Goal: Task Accomplishment & Management: Complete application form

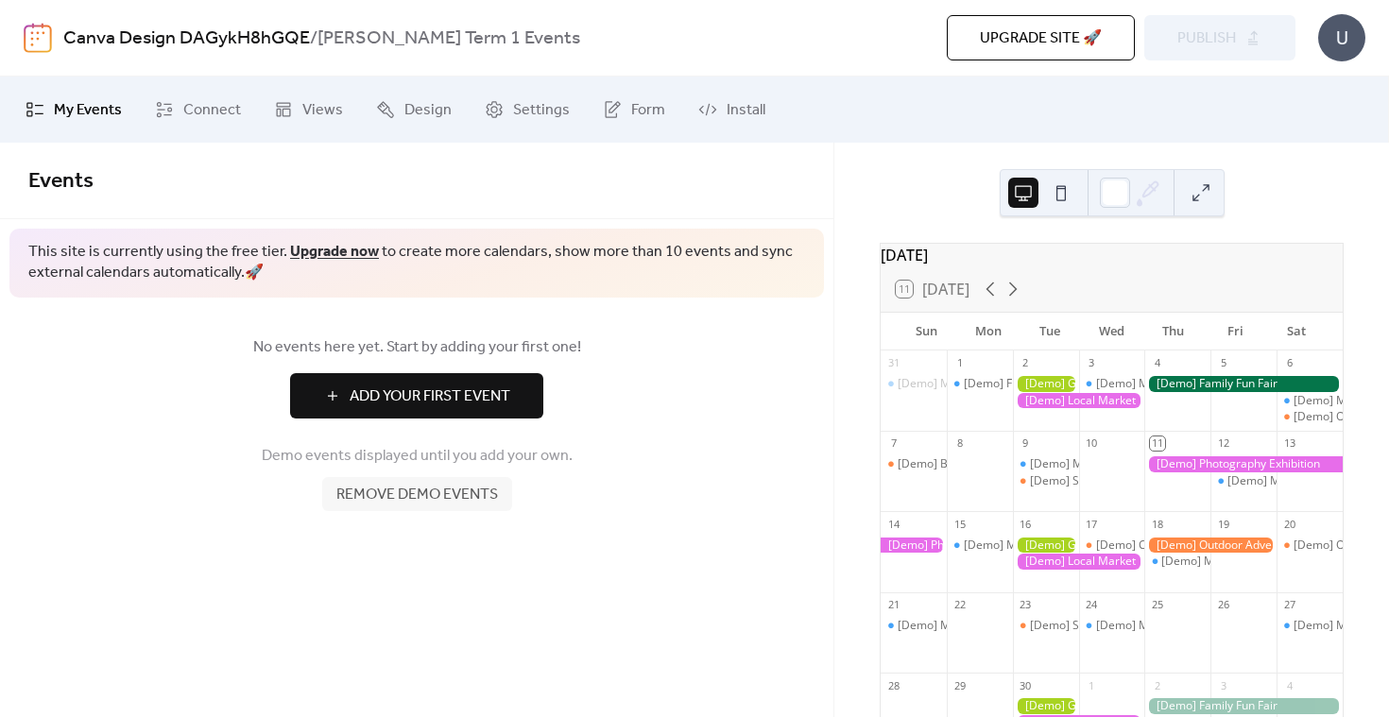
click at [454, 380] on button "Add Your First Event" at bounding box center [416, 395] width 253 height 45
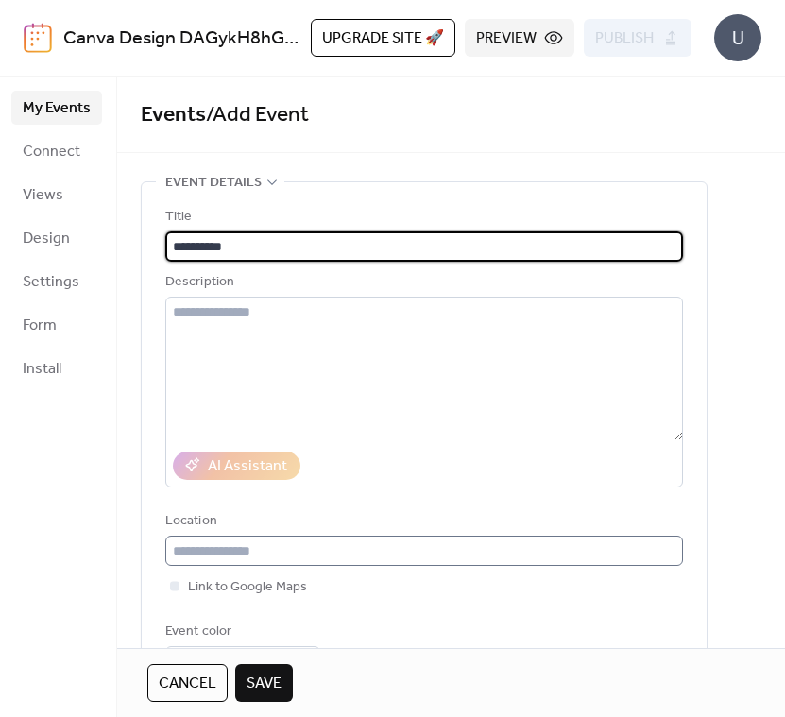
type input "**********"
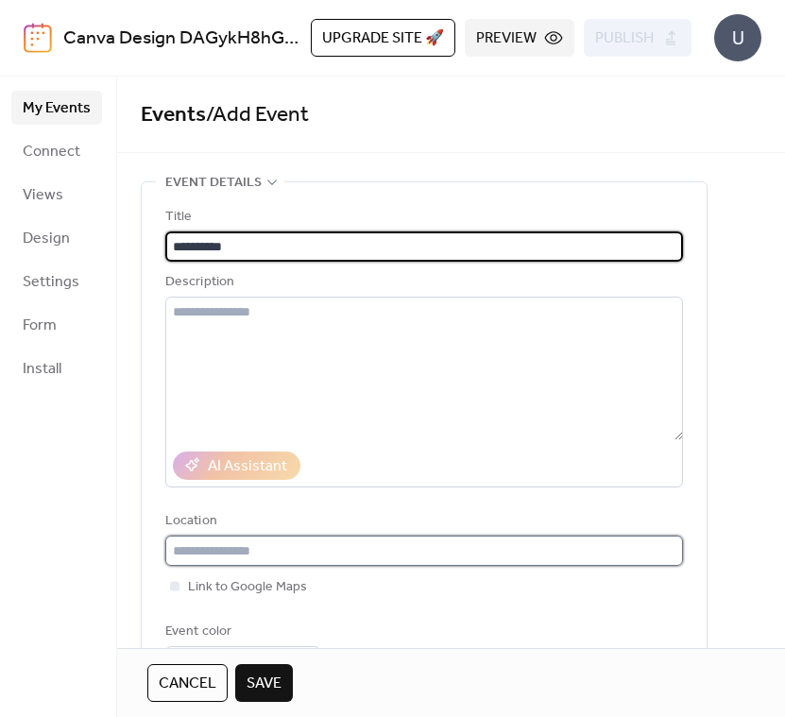
click at [278, 544] on input "text" at bounding box center [424, 551] width 518 height 30
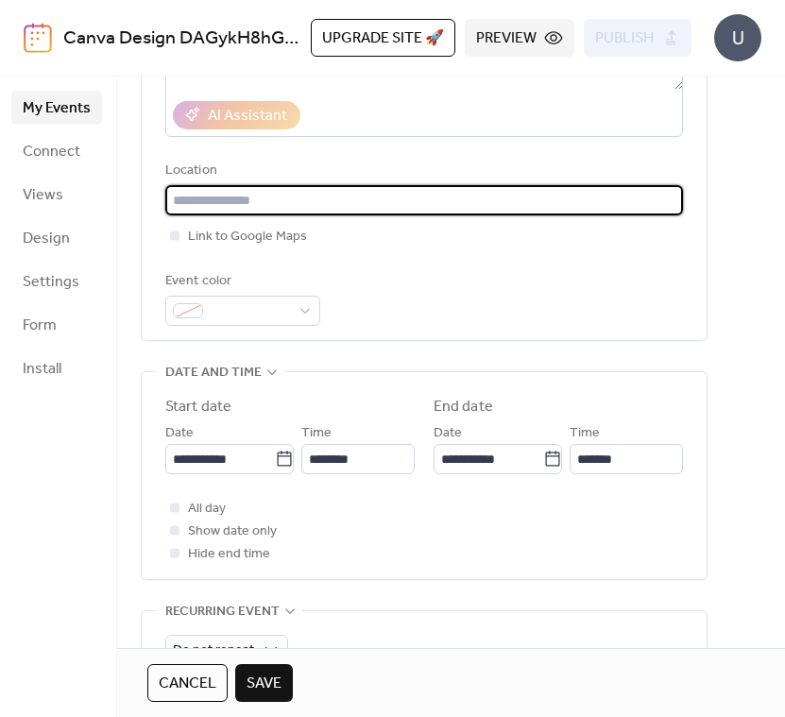
scroll to position [360, 0]
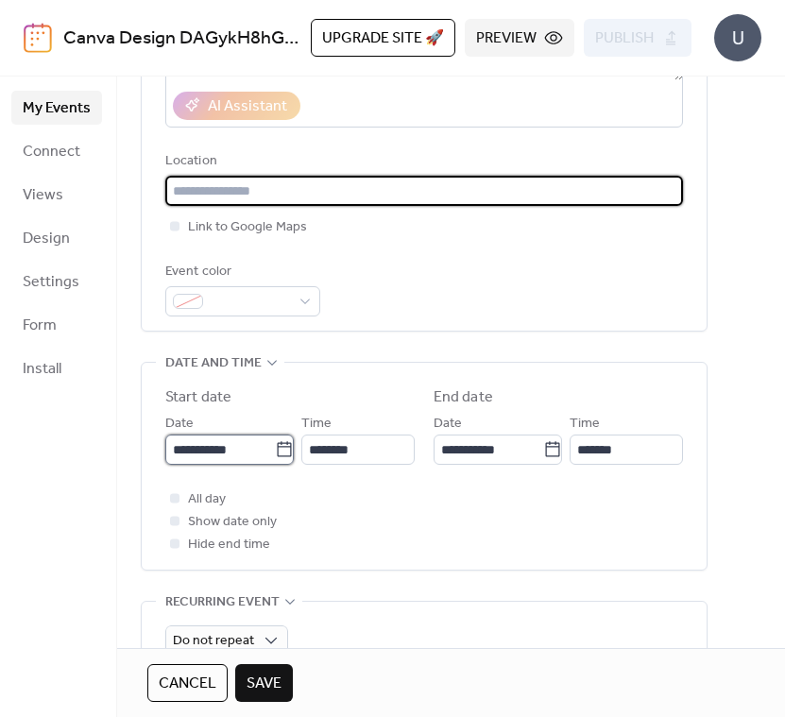
click at [237, 450] on input "**********" at bounding box center [220, 450] width 110 height 30
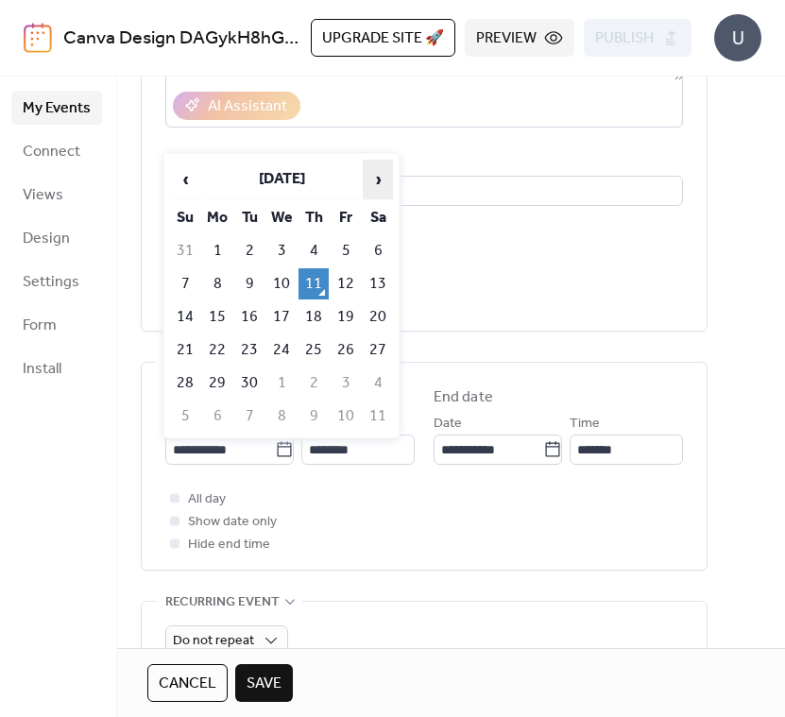
click at [387, 174] on span "›" at bounding box center [378, 180] width 28 height 38
click at [373, 316] on td "15" at bounding box center [378, 317] width 30 height 31
type input "**********"
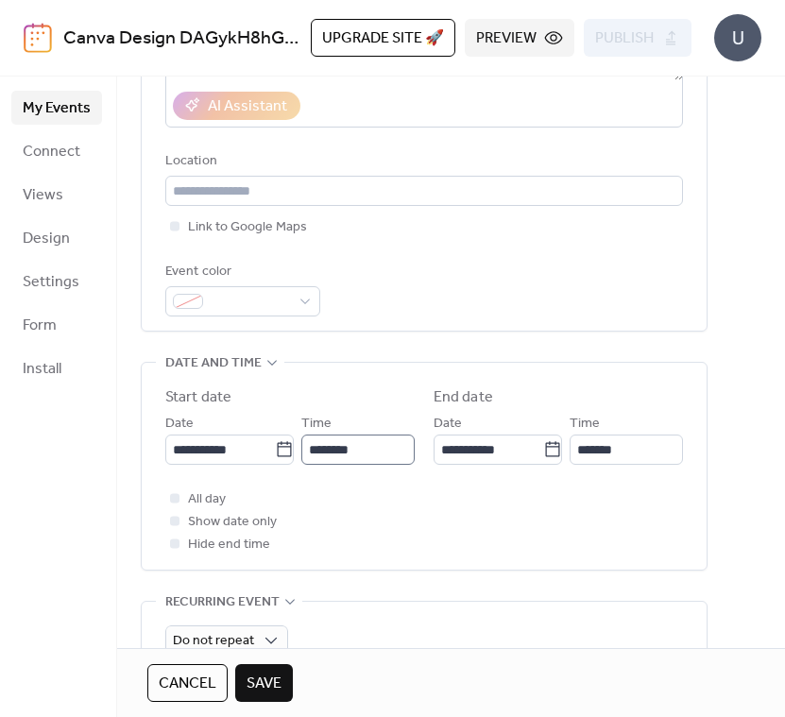
scroll to position [1, 0]
click at [172, 526] on div at bounding box center [174, 520] width 19 height 19
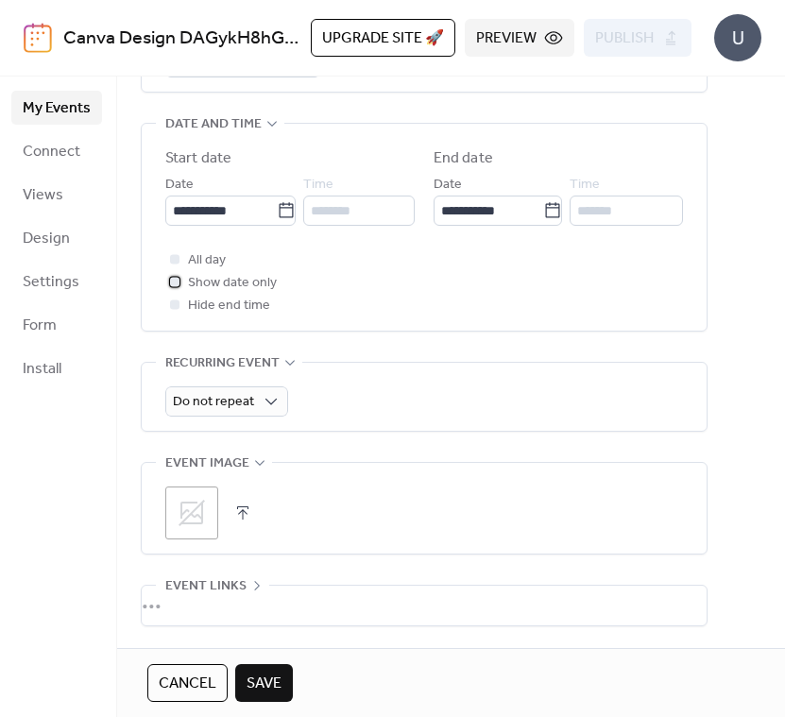
scroll to position [744, 0]
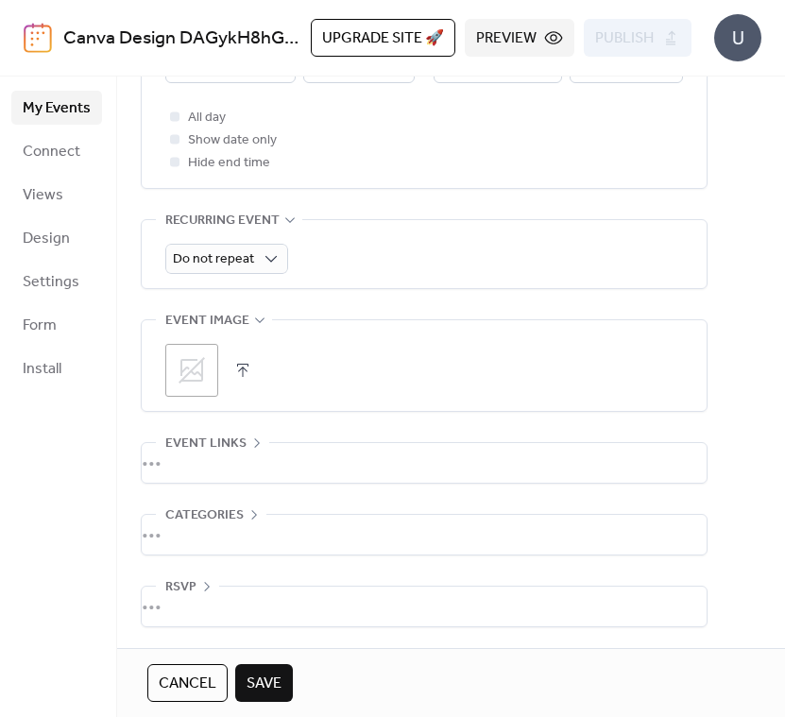
click at [198, 376] on icon at bounding box center [192, 370] width 30 height 30
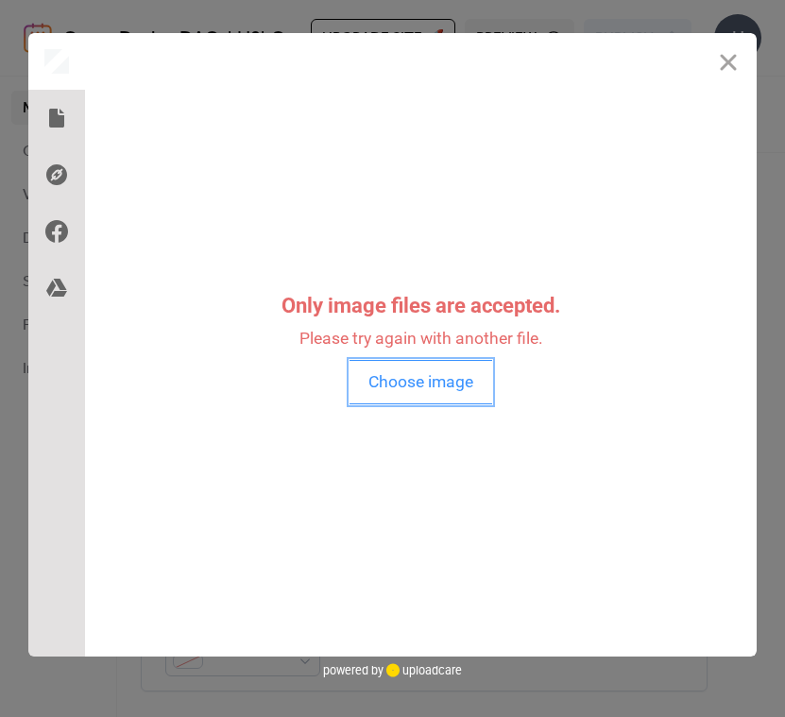
click at [399, 389] on button "Choose image" at bounding box center [421, 382] width 143 height 44
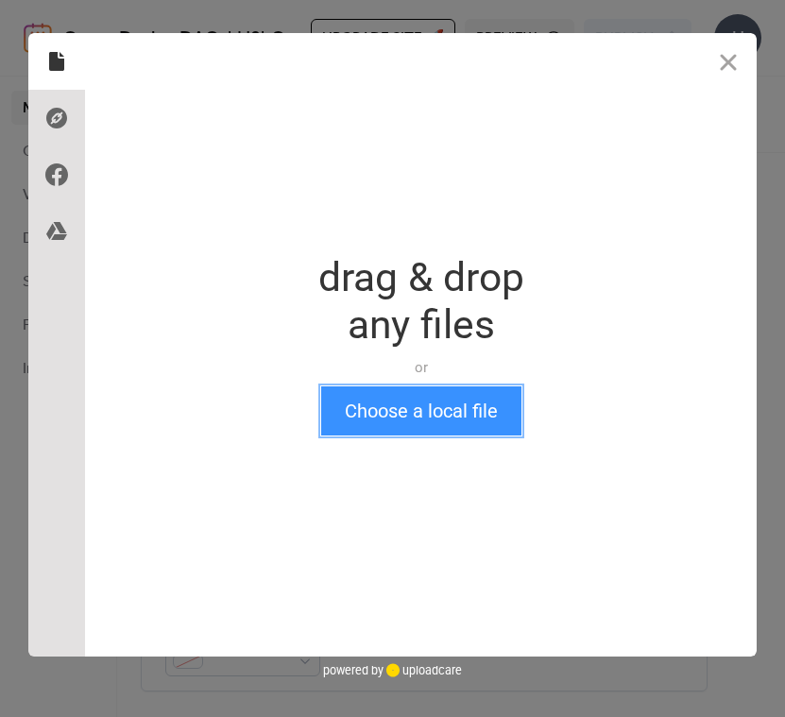
click at [398, 402] on button "Choose a local file" at bounding box center [421, 411] width 200 height 49
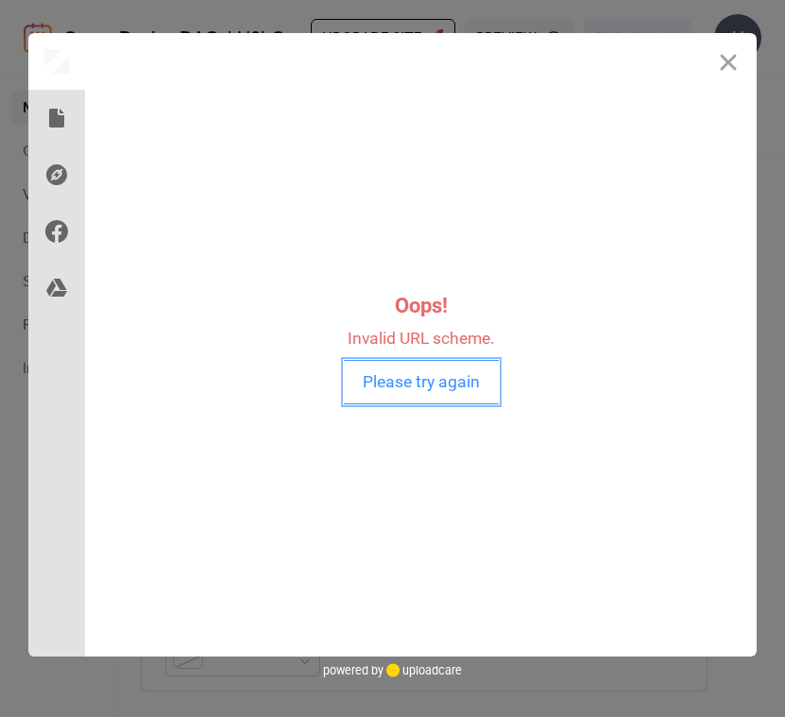
click at [432, 386] on button "Please try again" at bounding box center [421, 382] width 155 height 44
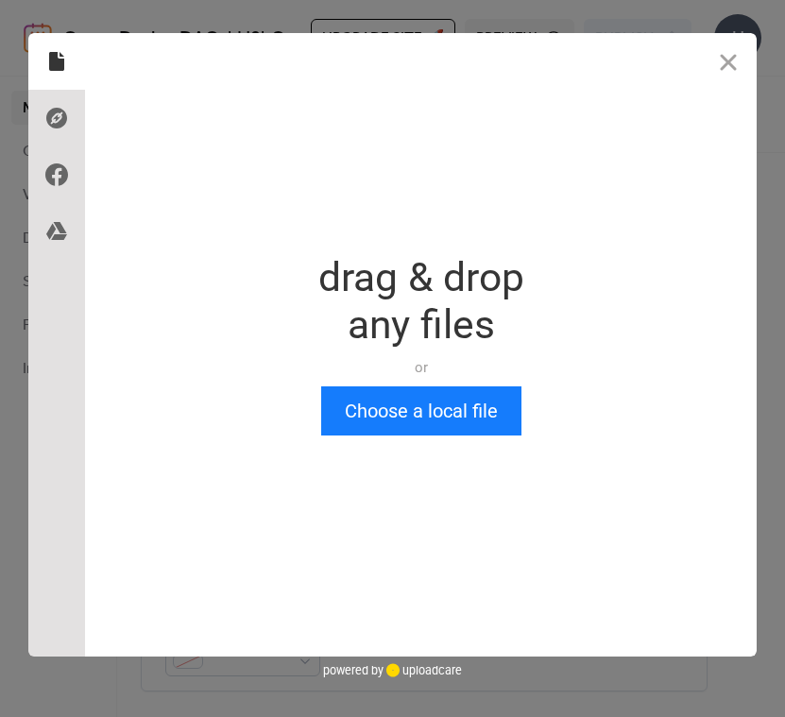
click at [396, 435] on div "Drop a file here drag & drop any files or Upload files from your computer Choos…" at bounding box center [421, 345] width 672 height 624
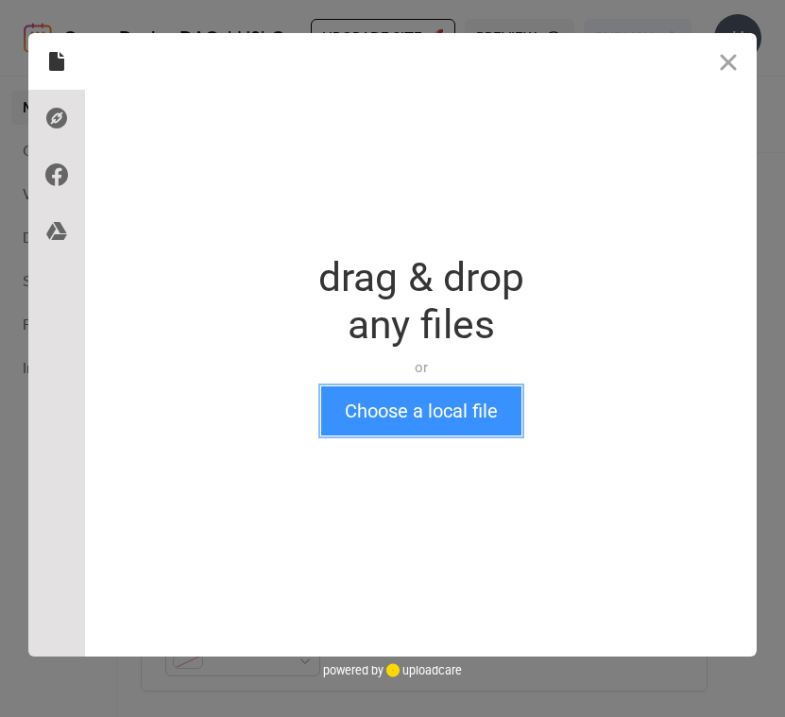
click at [379, 396] on button "Choose a local file" at bounding box center [421, 411] width 200 height 49
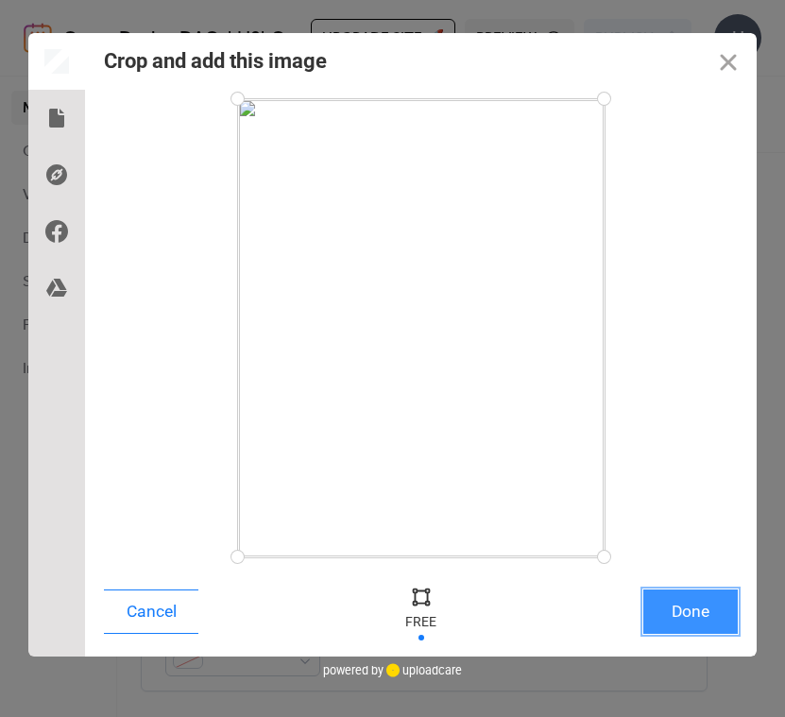
click at [688, 612] on button "Done" at bounding box center [691, 612] width 95 height 44
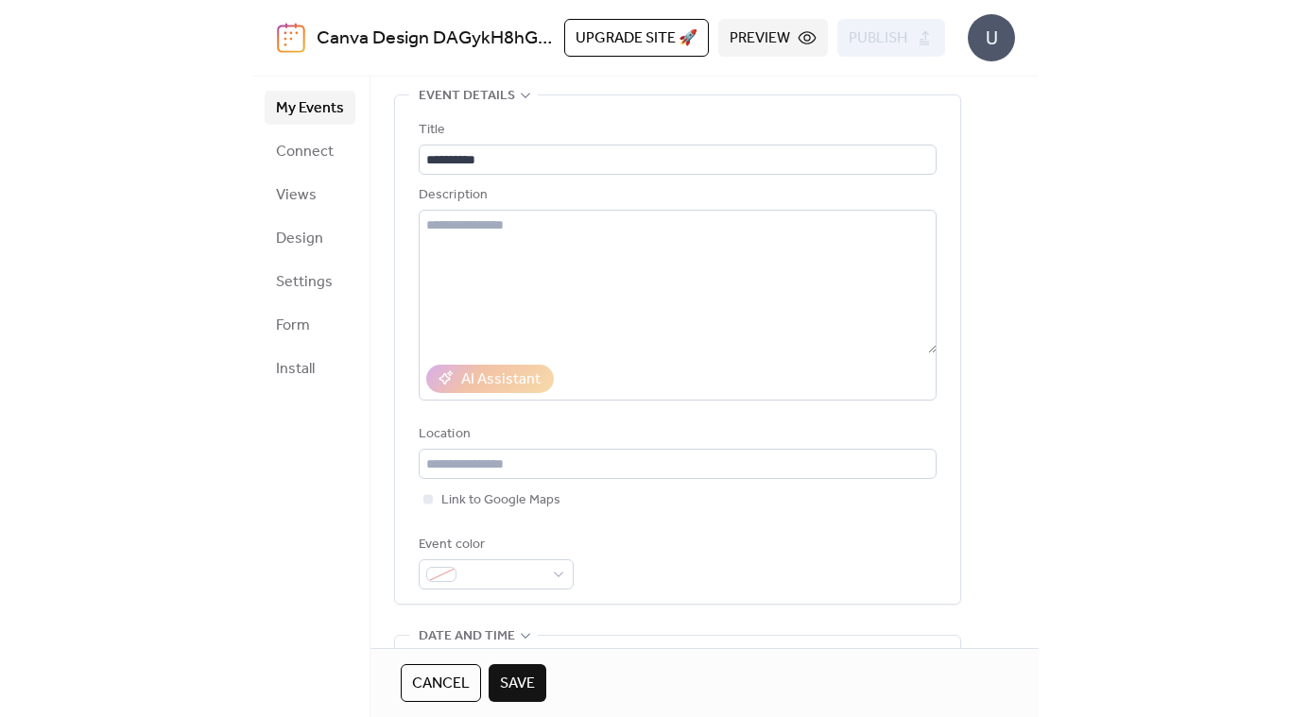
scroll to position [744, 0]
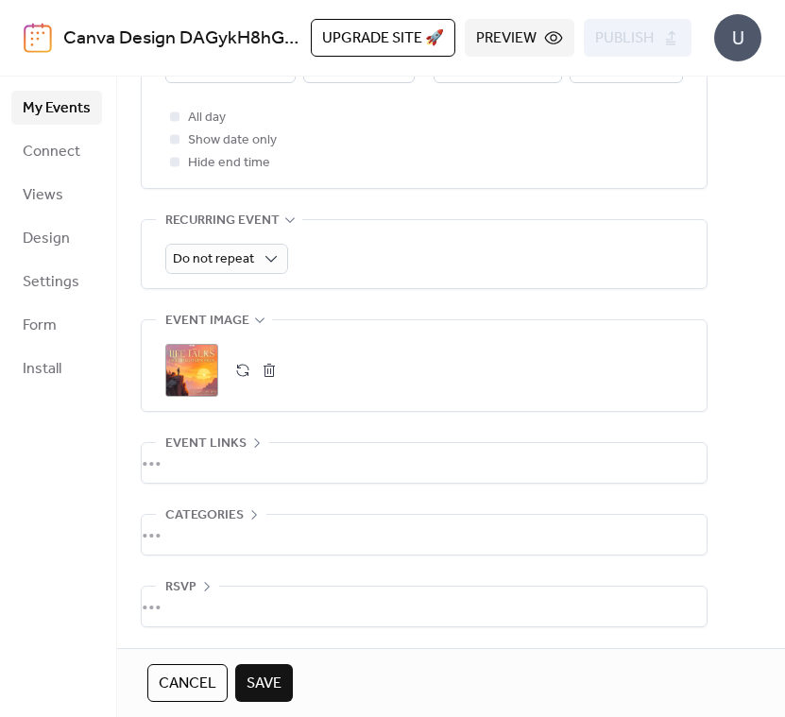
click at [275, 681] on span "Save" at bounding box center [264, 684] width 35 height 23
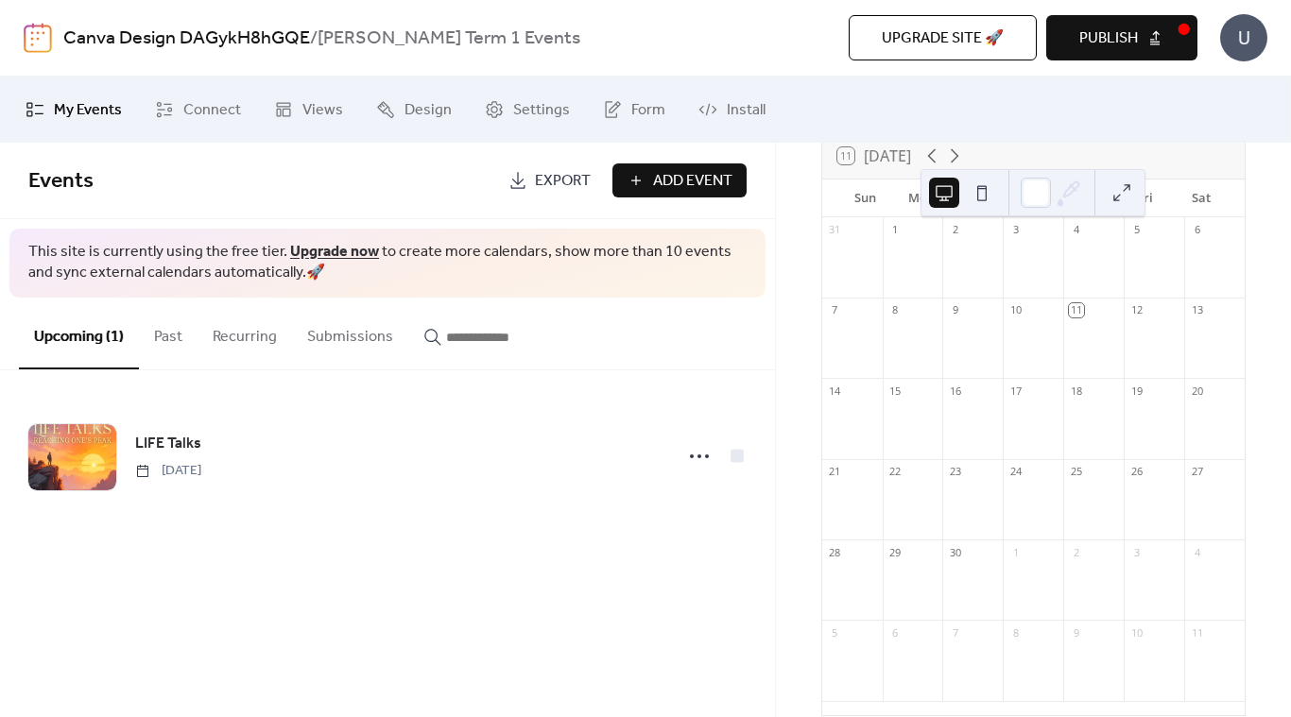
scroll to position [132, 0]
